Goal: Information Seeking & Learning: Learn about a topic

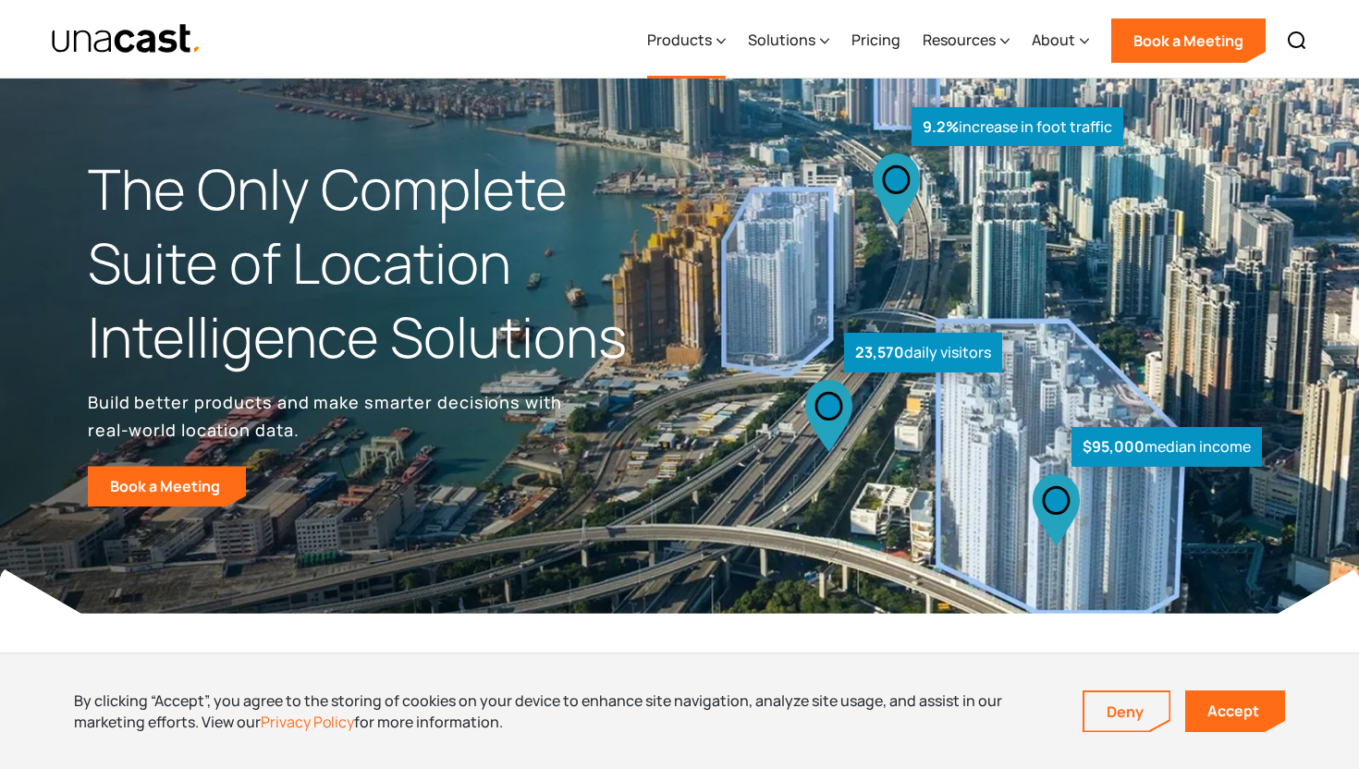
click at [717, 43] on div "Products" at bounding box center [686, 41] width 79 height 76
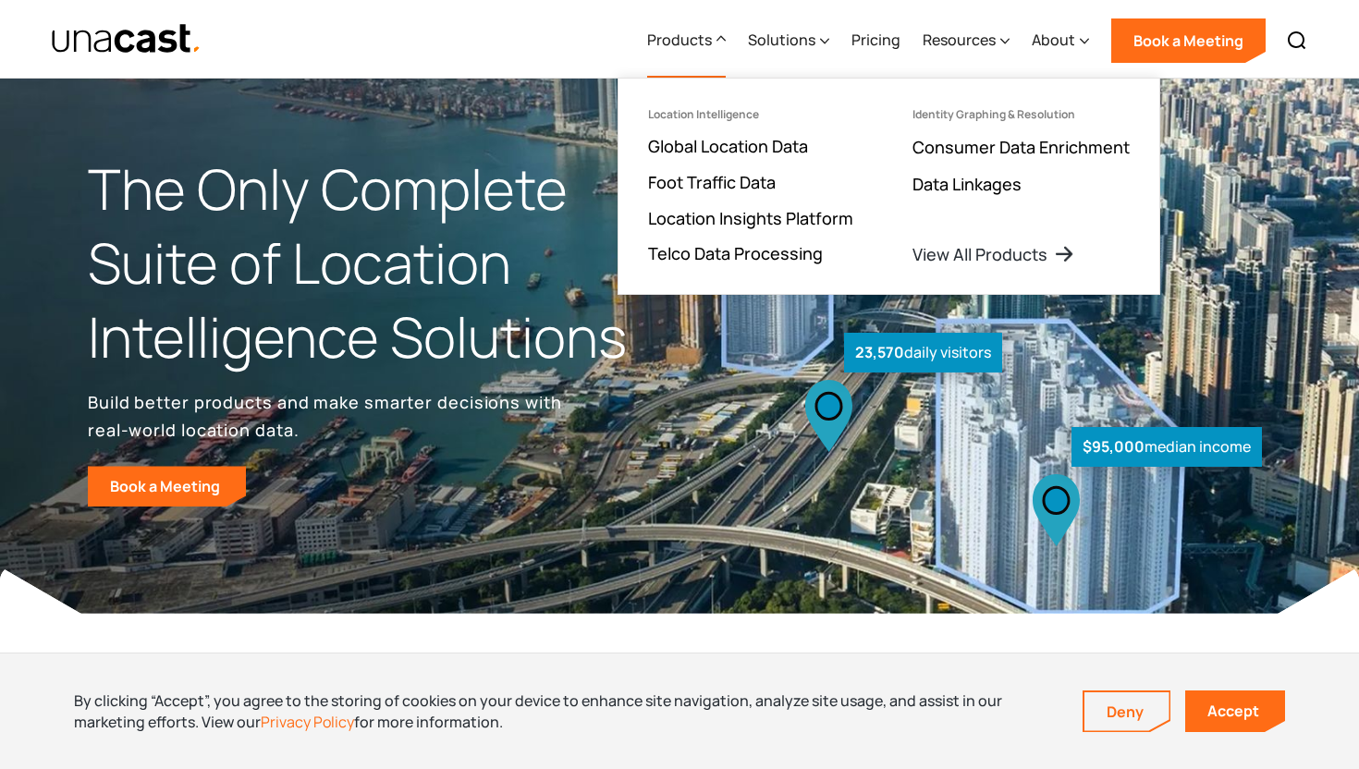
click at [726, 42] on icon at bounding box center [720, 38] width 9 height 19
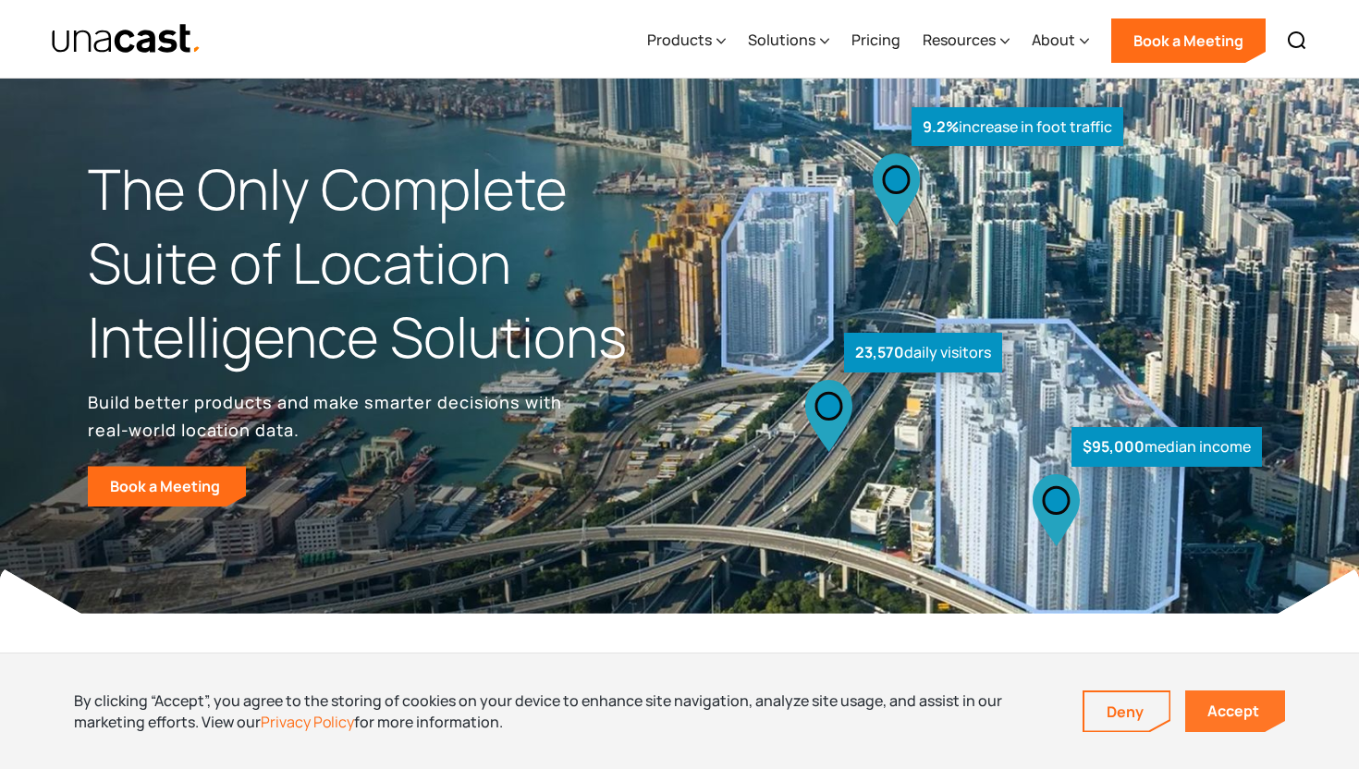
click at [1242, 713] on link "Accept" at bounding box center [1235, 711] width 100 height 42
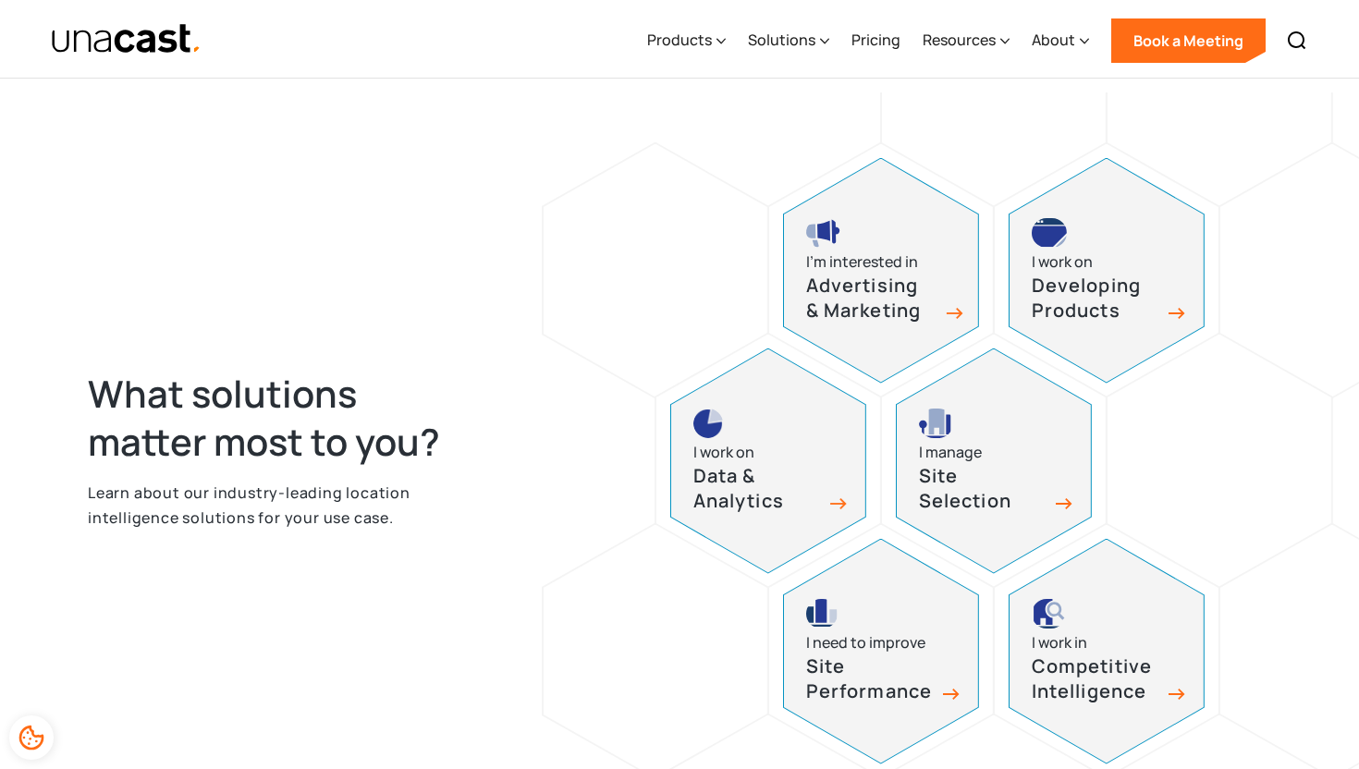
scroll to position [702, 0]
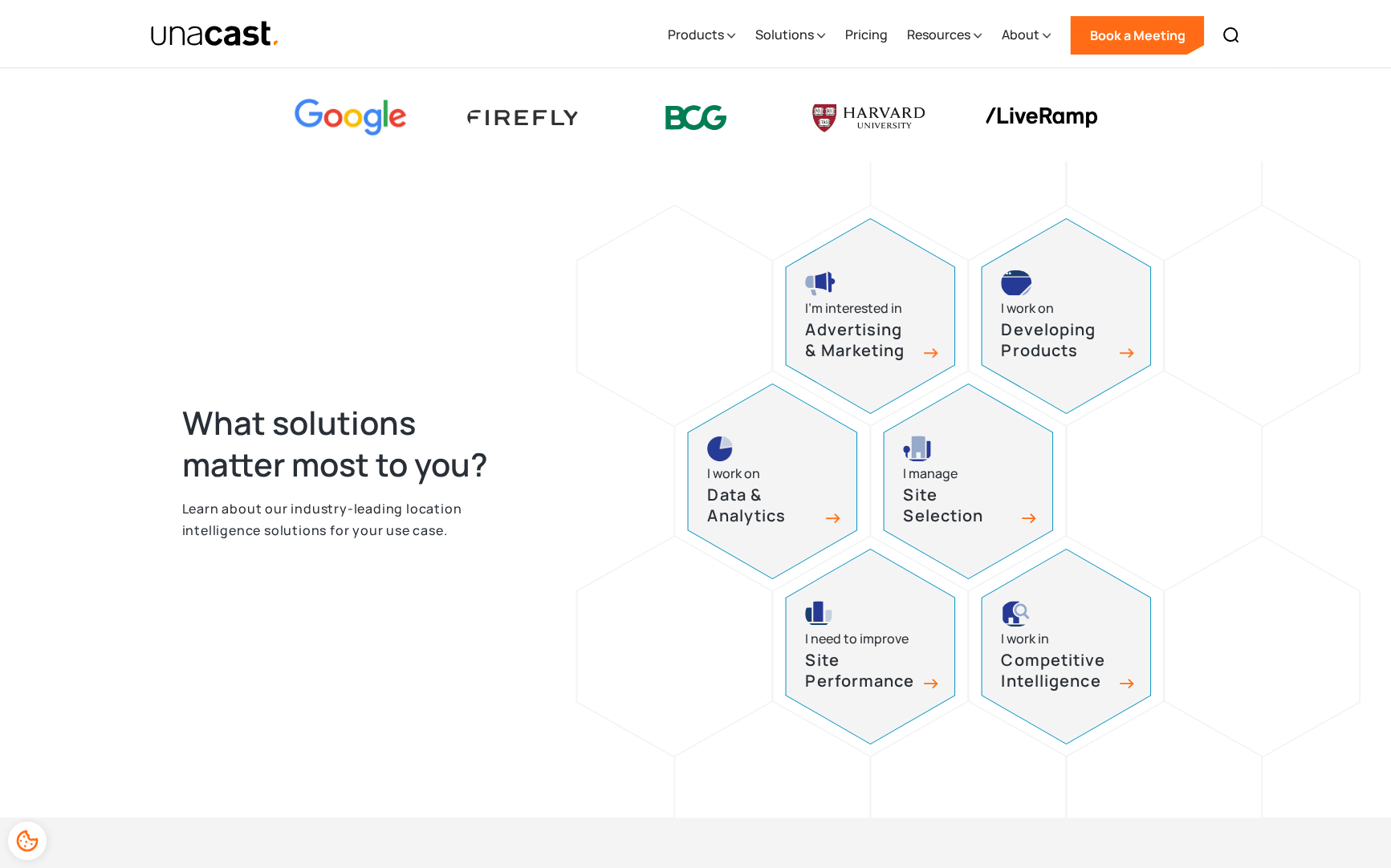
scroll to position [817, 0]
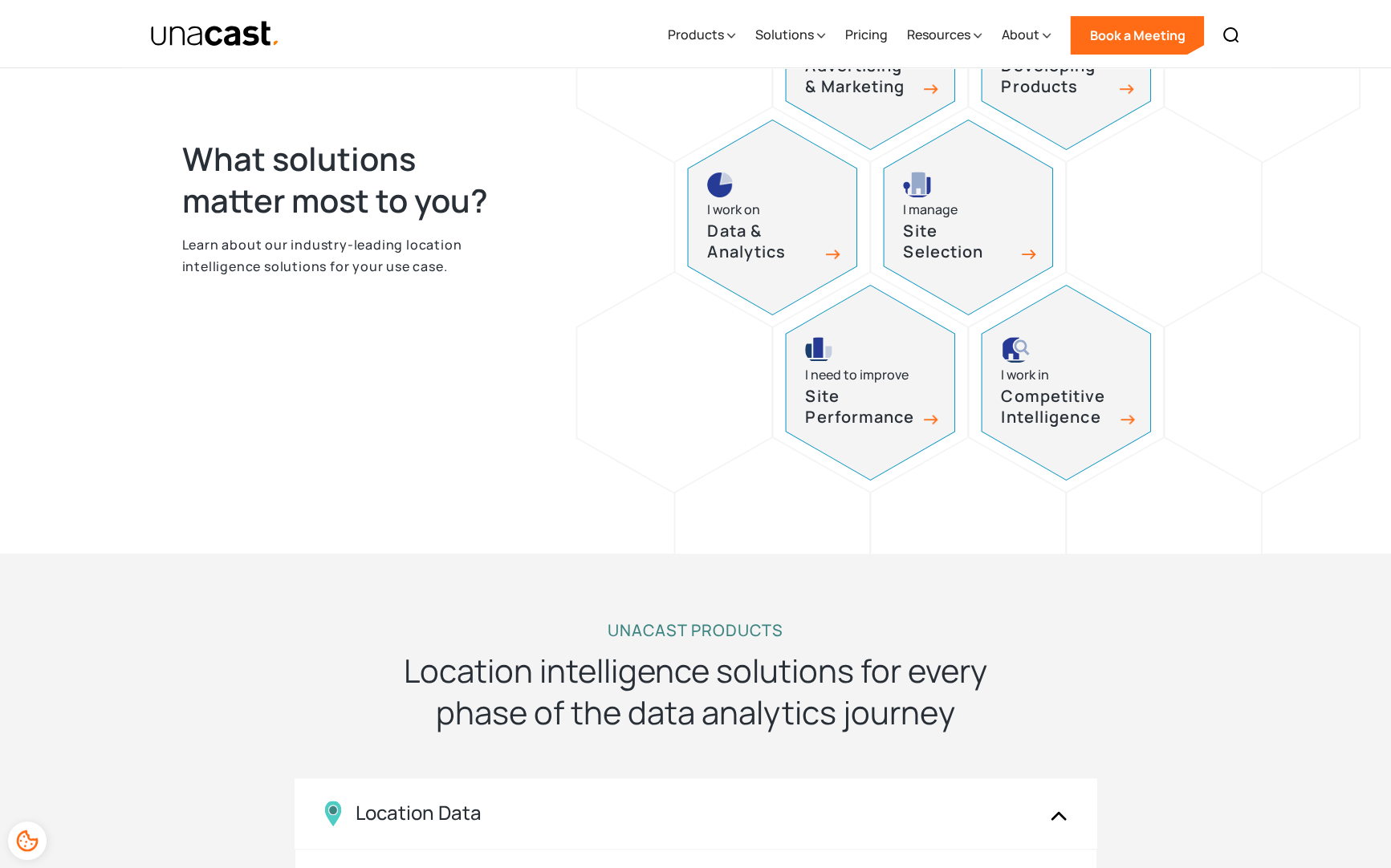
click at [1101, 408] on h3 "Competitive Intelligence" at bounding box center [1057, 407] width 112 height 43
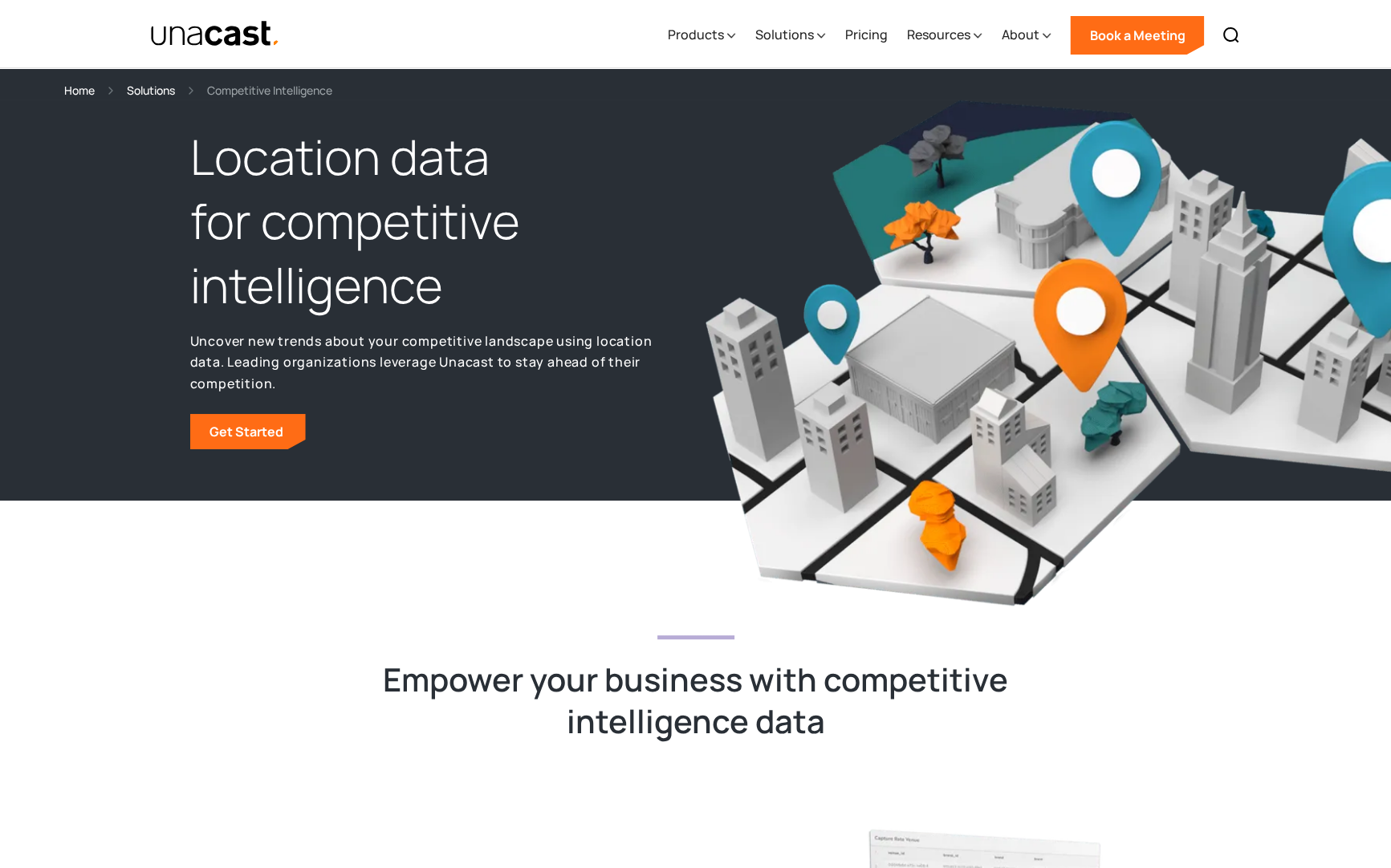
click at [393, 227] on h1 "Location data for competitive intelligence" at bounding box center [438, 220] width 498 height 192
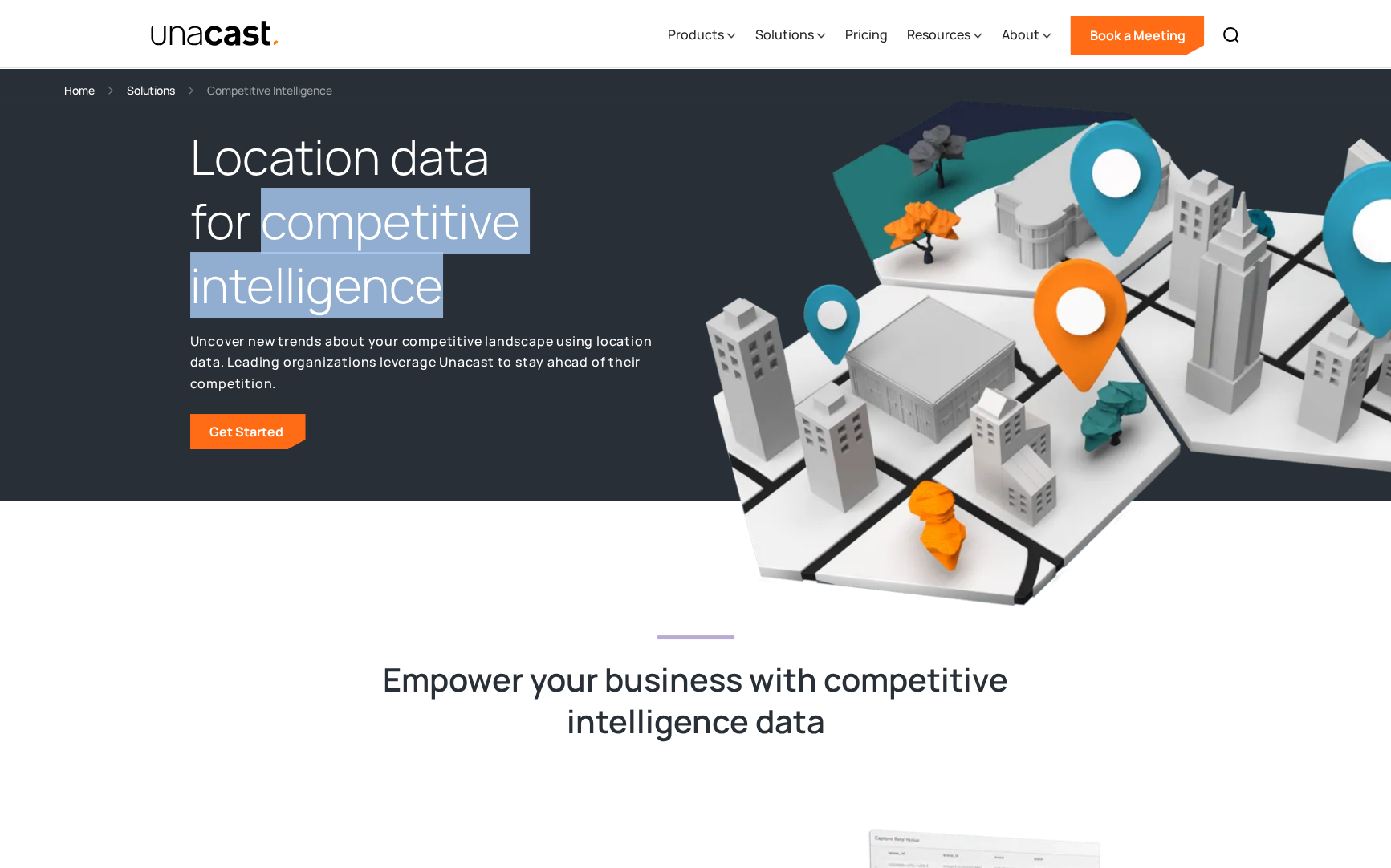
drag, startPoint x: 393, startPoint y: 227, endPoint x: 364, endPoint y: 312, distance: 89.8
click at [364, 312] on h1 "Location data for competitive intelligence" at bounding box center [438, 220] width 498 height 192
